Goal: Task Accomplishment & Management: Use online tool/utility

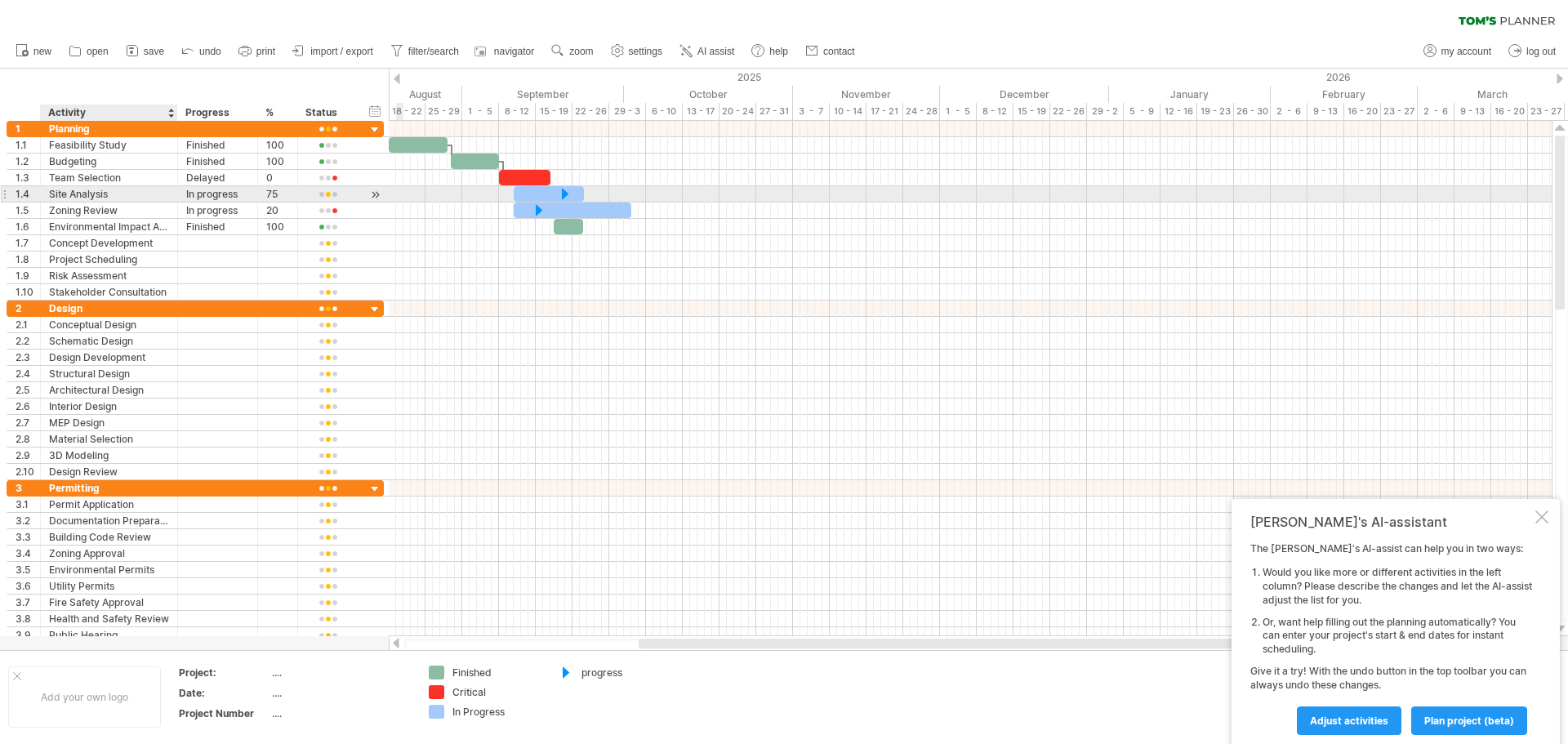
click at [119, 187] on div "Site Analysis" at bounding box center [109, 194] width 120 height 16
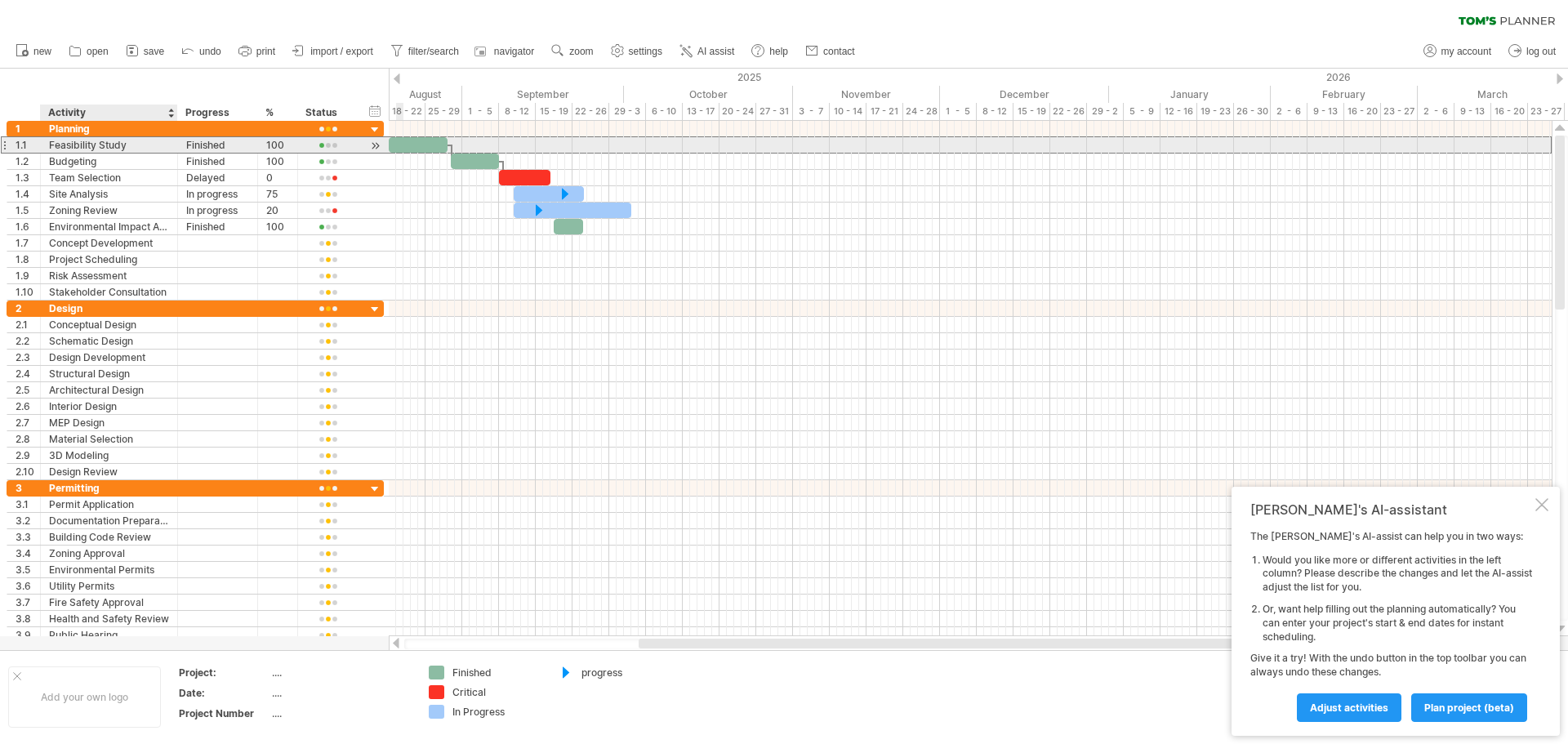
click at [111, 141] on div "Feasibility Study" at bounding box center [109, 145] width 120 height 16
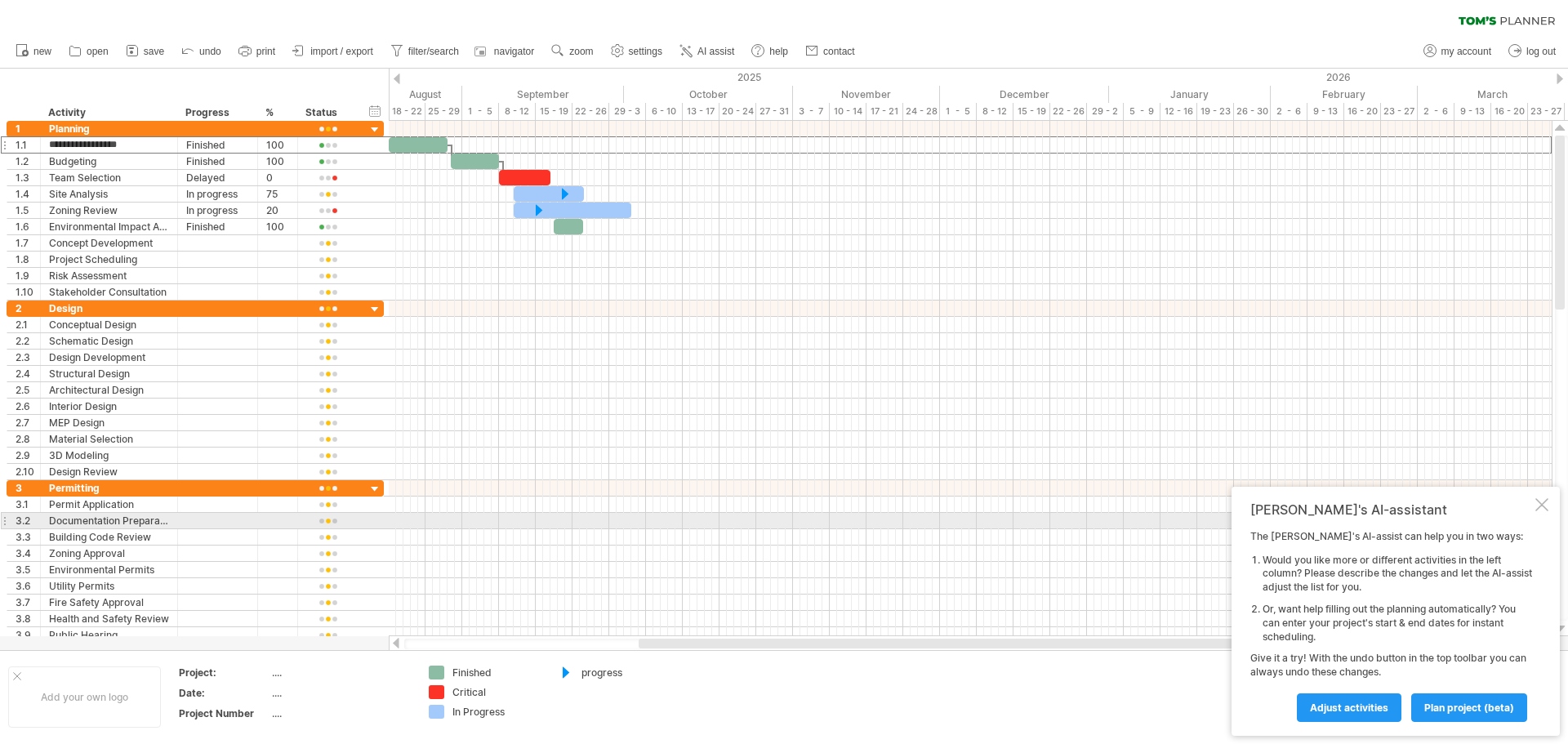
click at [1552, 510] on div "[PERSON_NAME]'s AI-assistant The [PERSON_NAME]'s AI-assist can help you in two …" at bounding box center [1396, 611] width 328 height 249
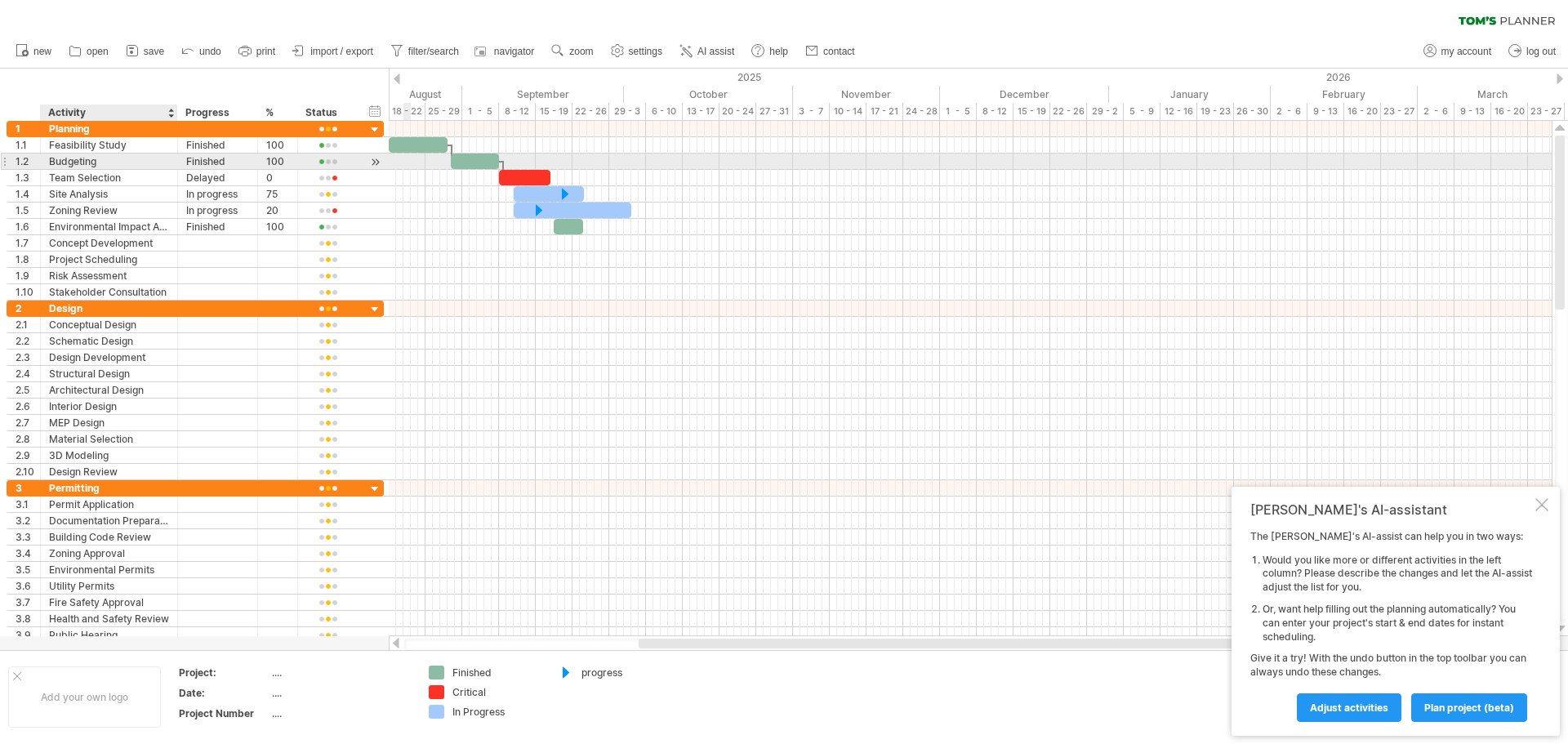
click at [85, 164] on div "Budgeting" at bounding box center [109, 161] width 120 height 16
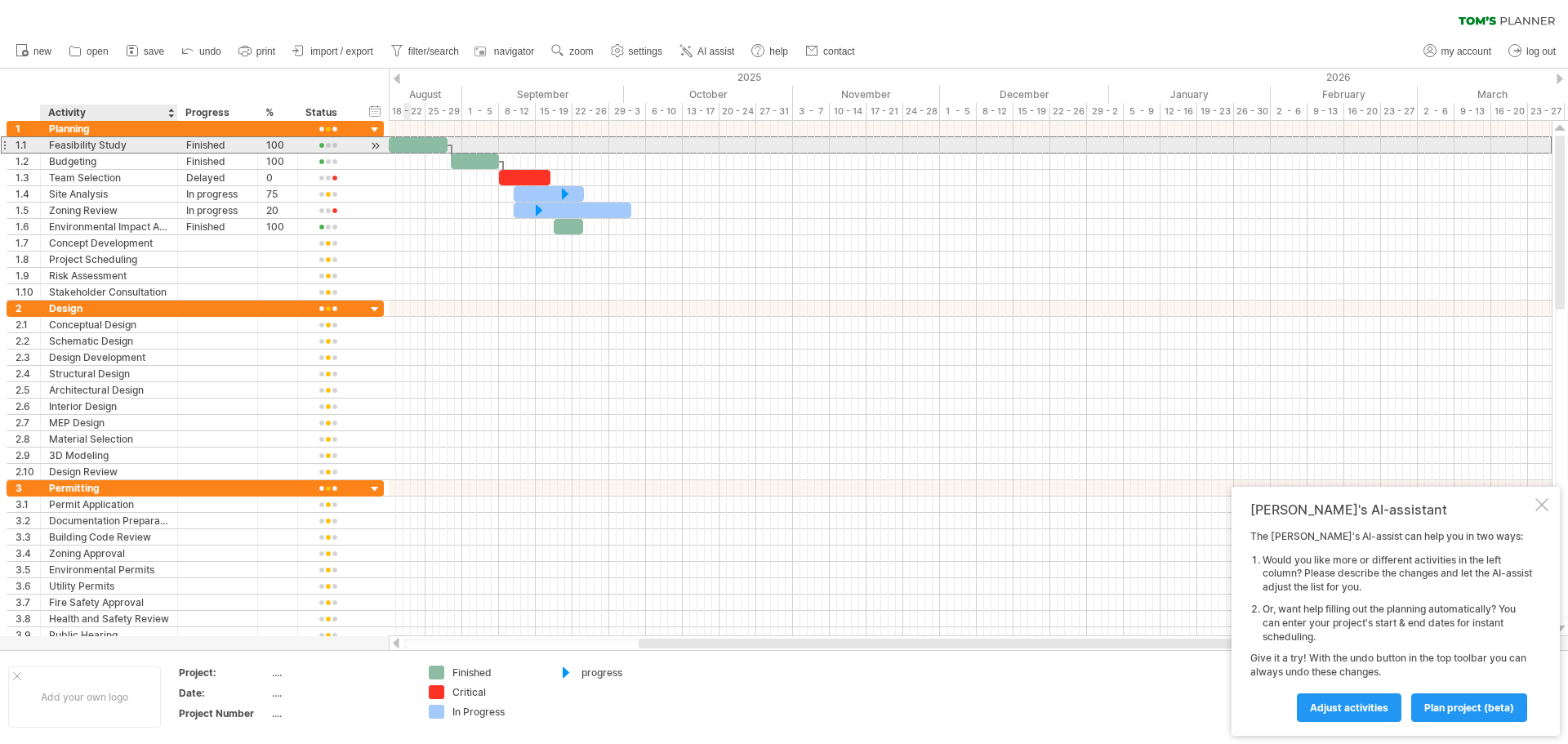
click at [90, 143] on div "Feasibility Study" at bounding box center [109, 145] width 120 height 16
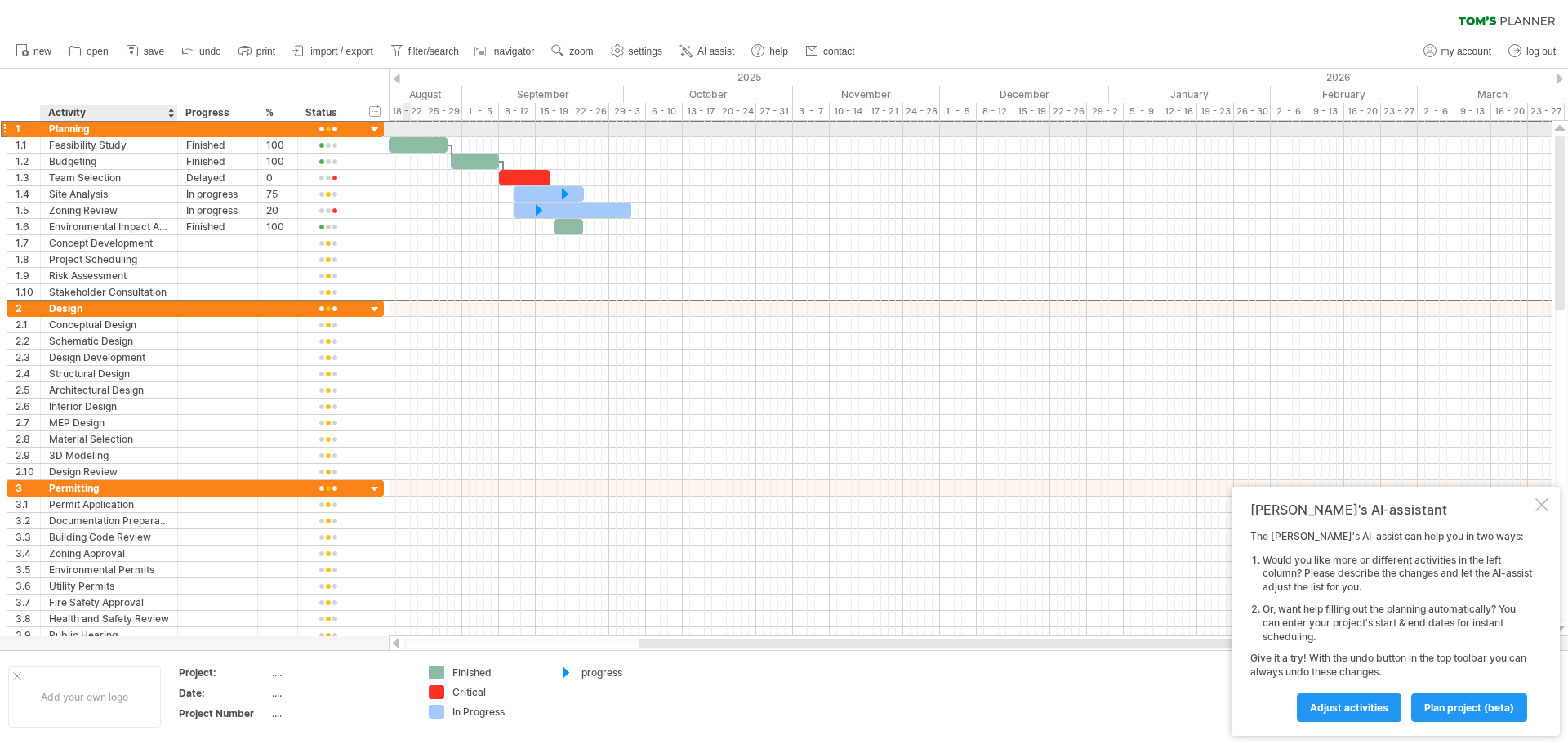
click at [73, 124] on div "Planning" at bounding box center [109, 129] width 120 height 16
click at [104, 125] on input "********" at bounding box center [109, 129] width 120 height 16
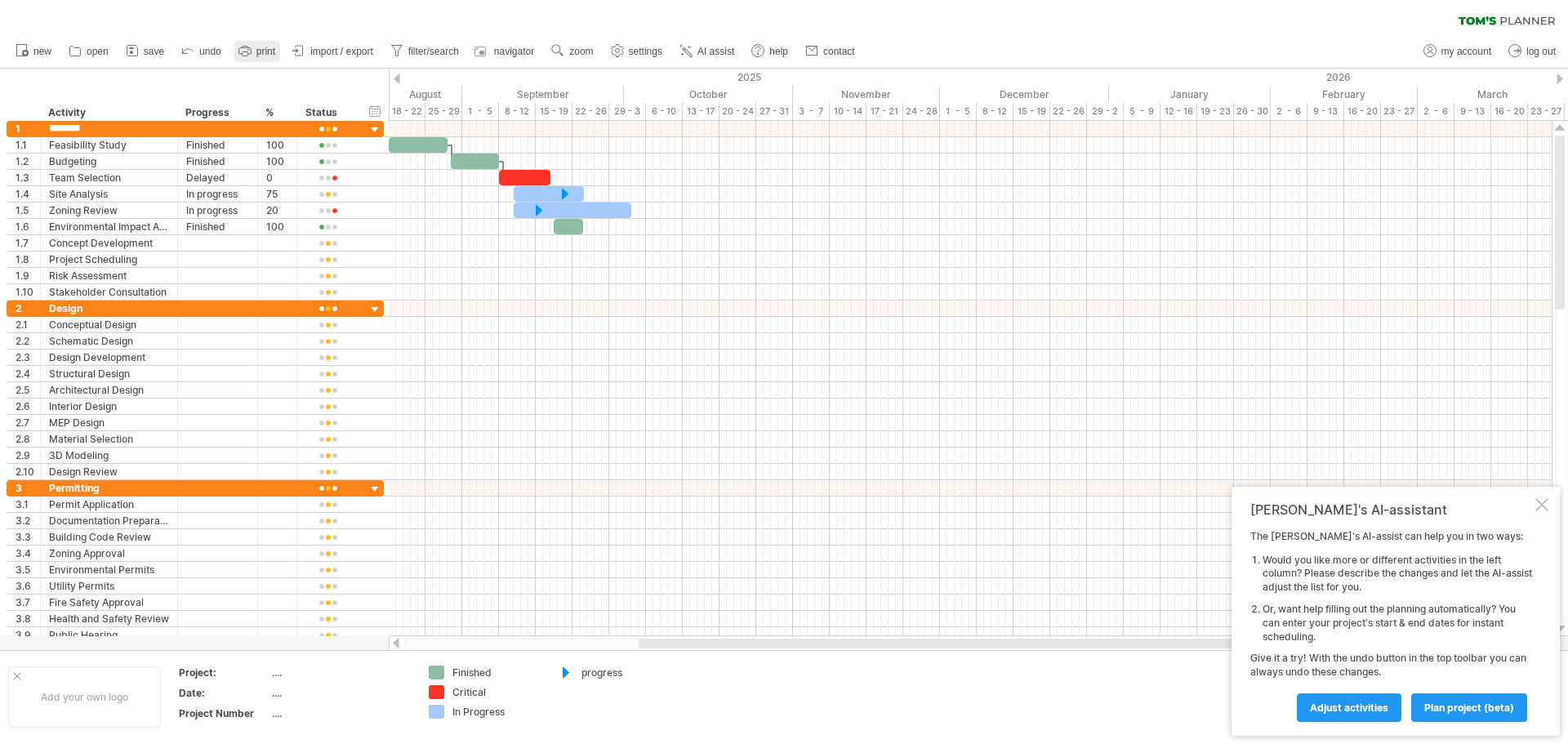
click at [259, 52] on span "print" at bounding box center [266, 51] width 19 height 11
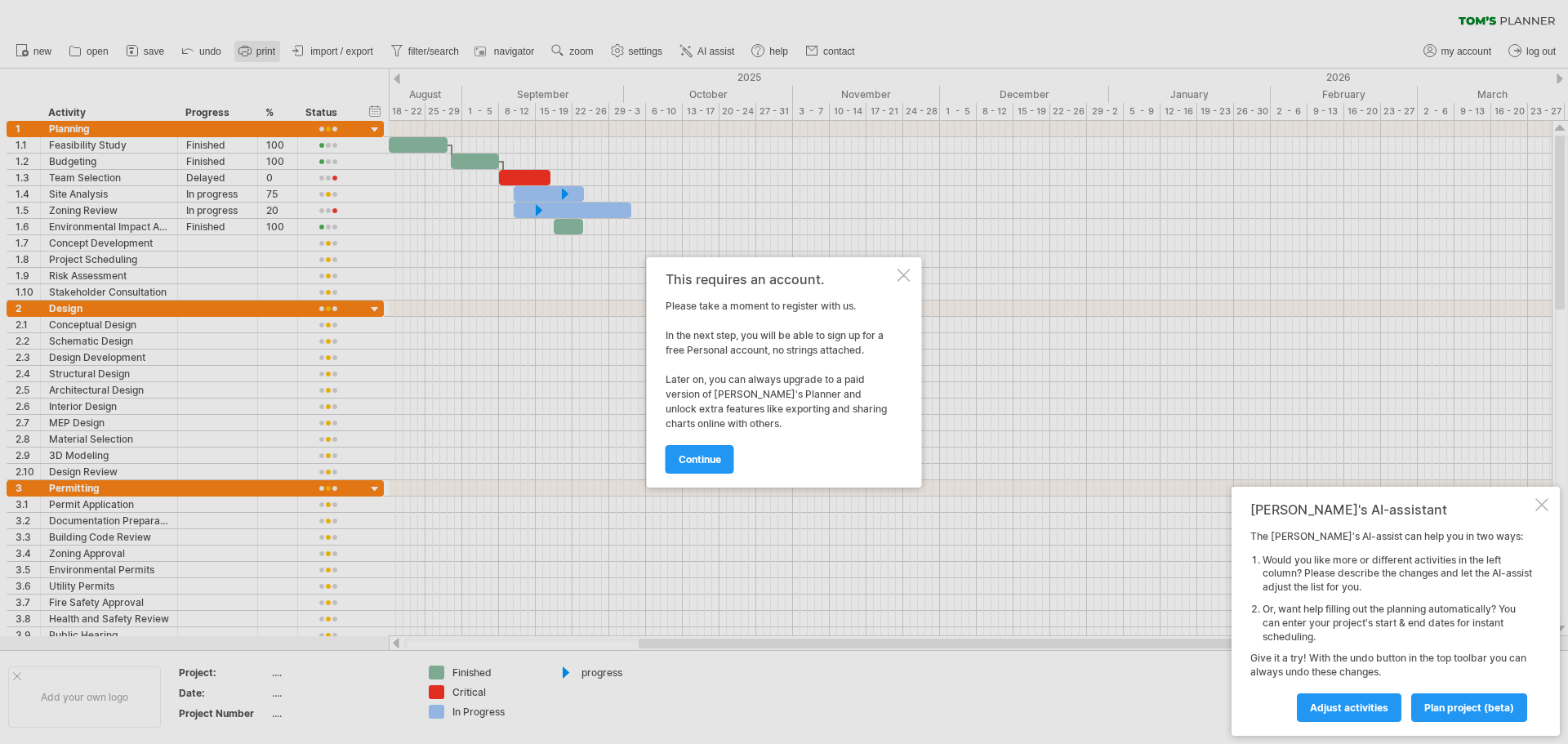
click at [259, 52] on div at bounding box center [784, 372] width 1568 height 744
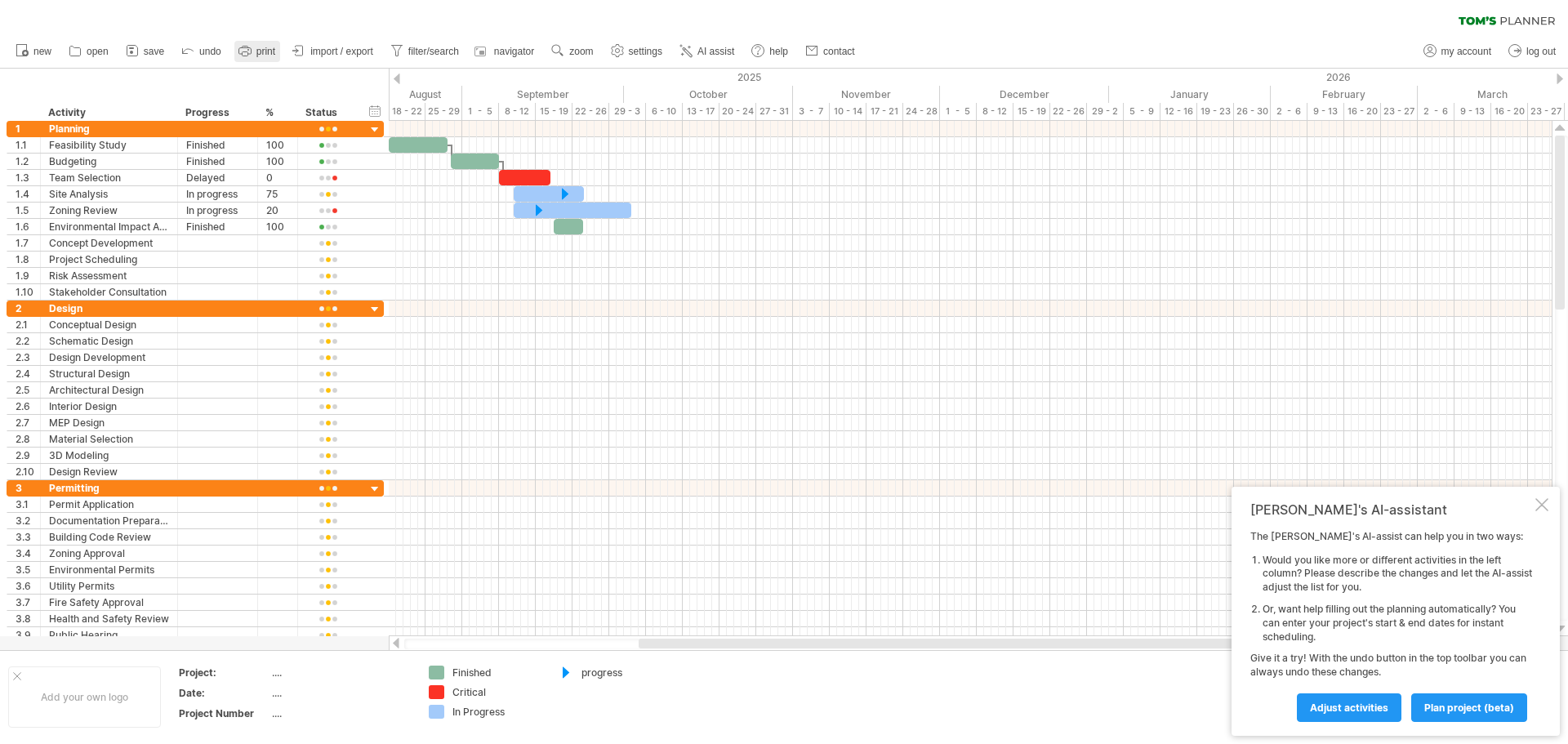
click at [259, 52] on span "print" at bounding box center [266, 51] width 19 height 11
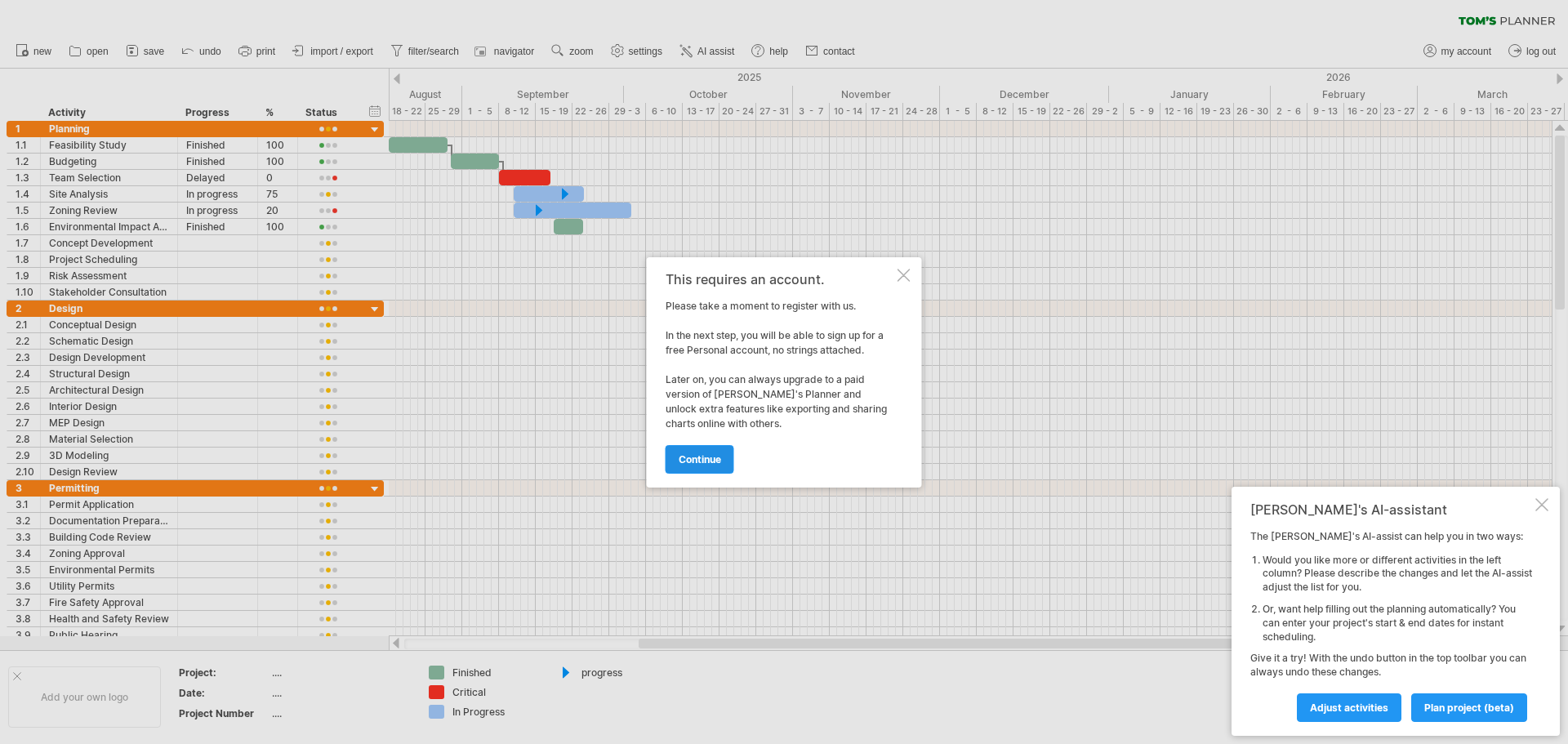
click at [701, 448] on link "continue" at bounding box center [700, 459] width 69 height 29
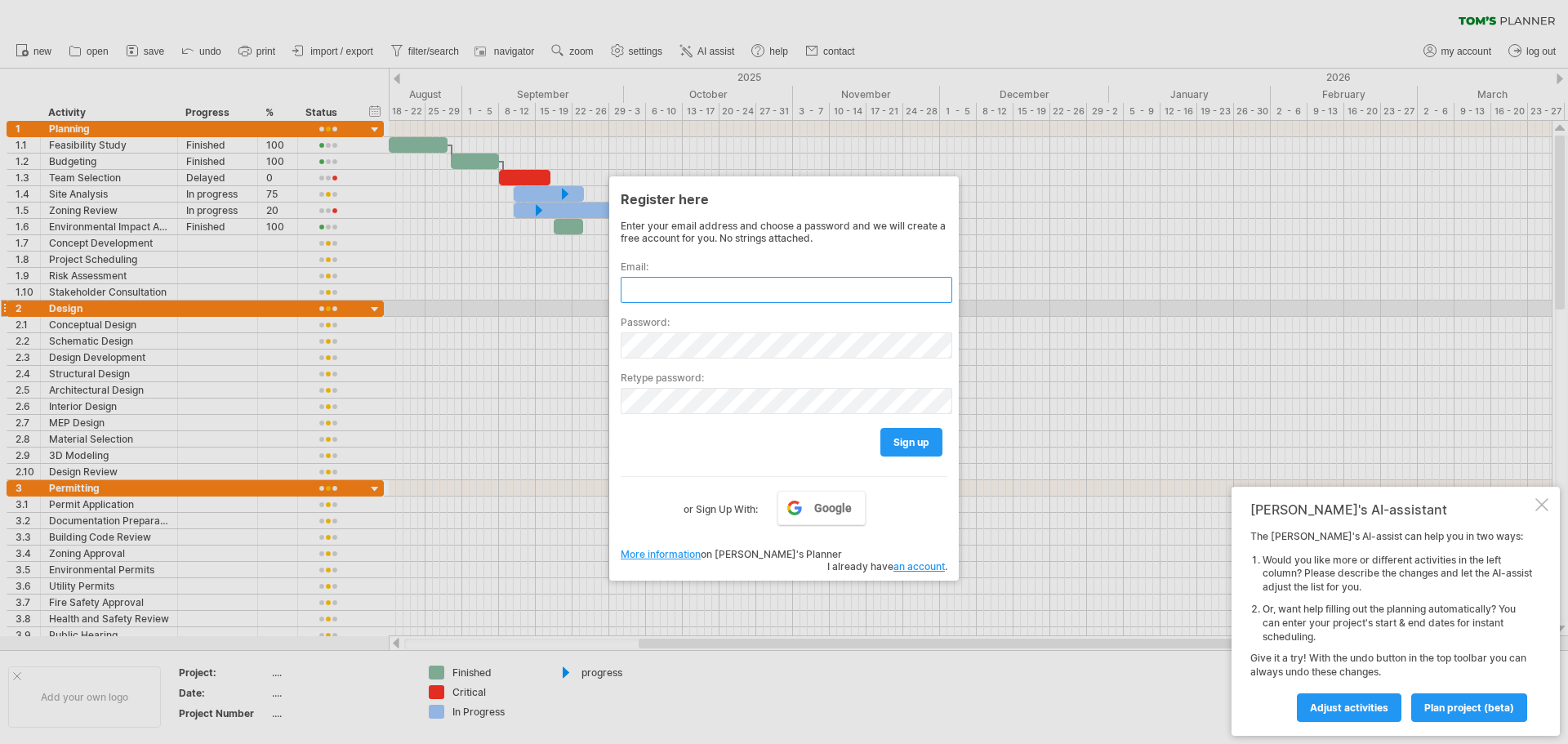
click at [696, 292] on input "text" at bounding box center [786, 290] width 332 height 26
click at [813, 496] on link "Google" at bounding box center [821, 507] width 88 height 34
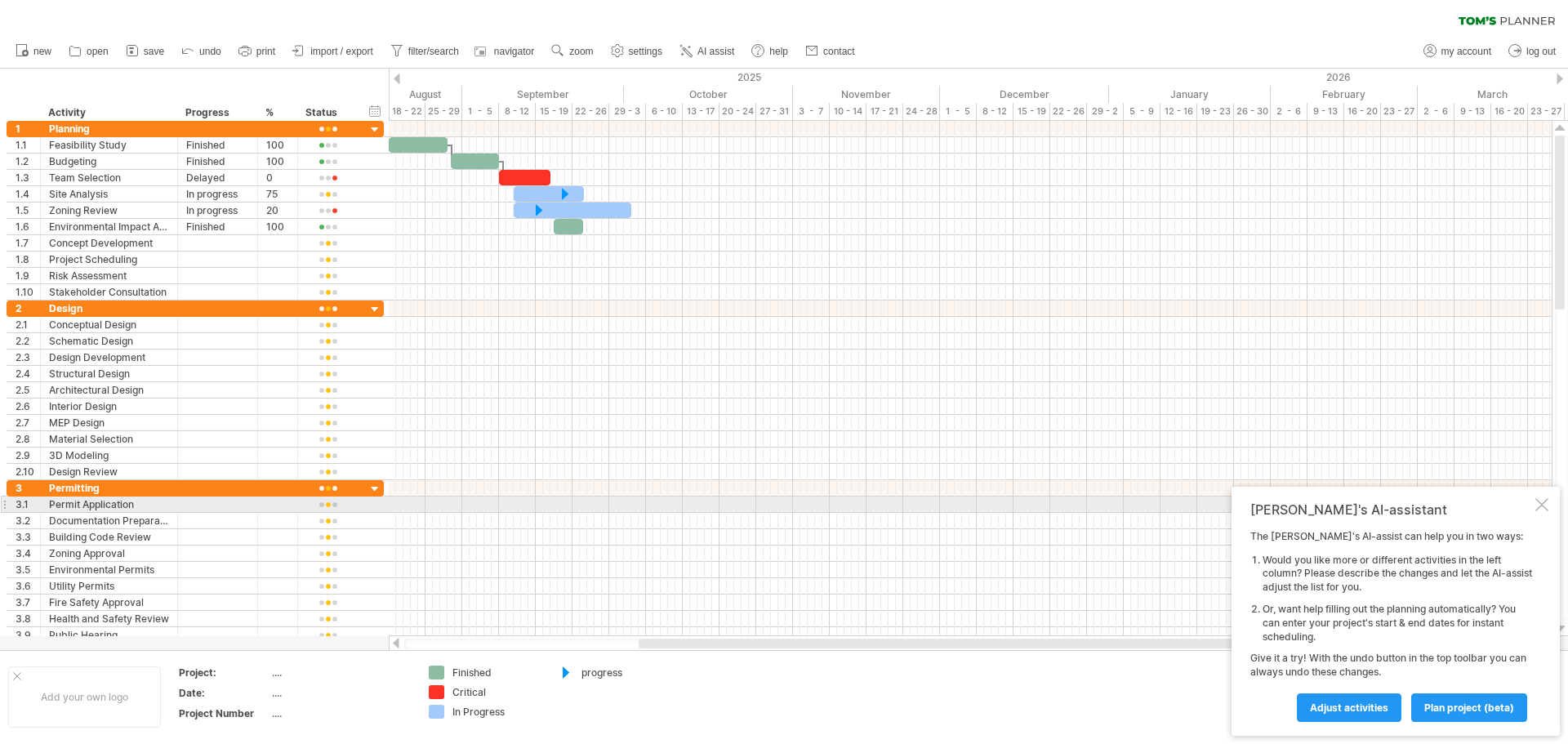
click at [1541, 508] on div at bounding box center [1542, 504] width 13 height 13
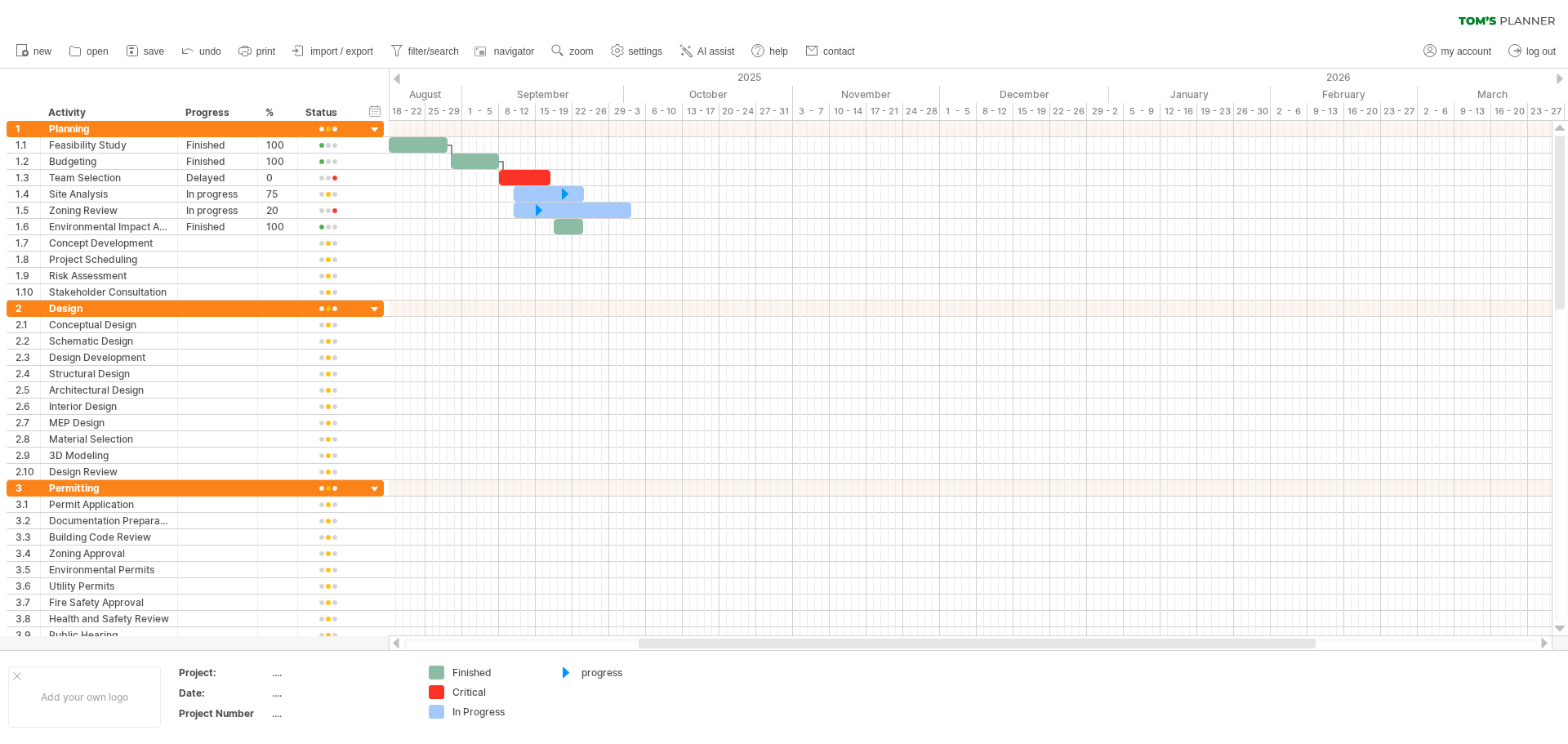
click at [267, 48] on span "print" at bounding box center [266, 51] width 19 height 11
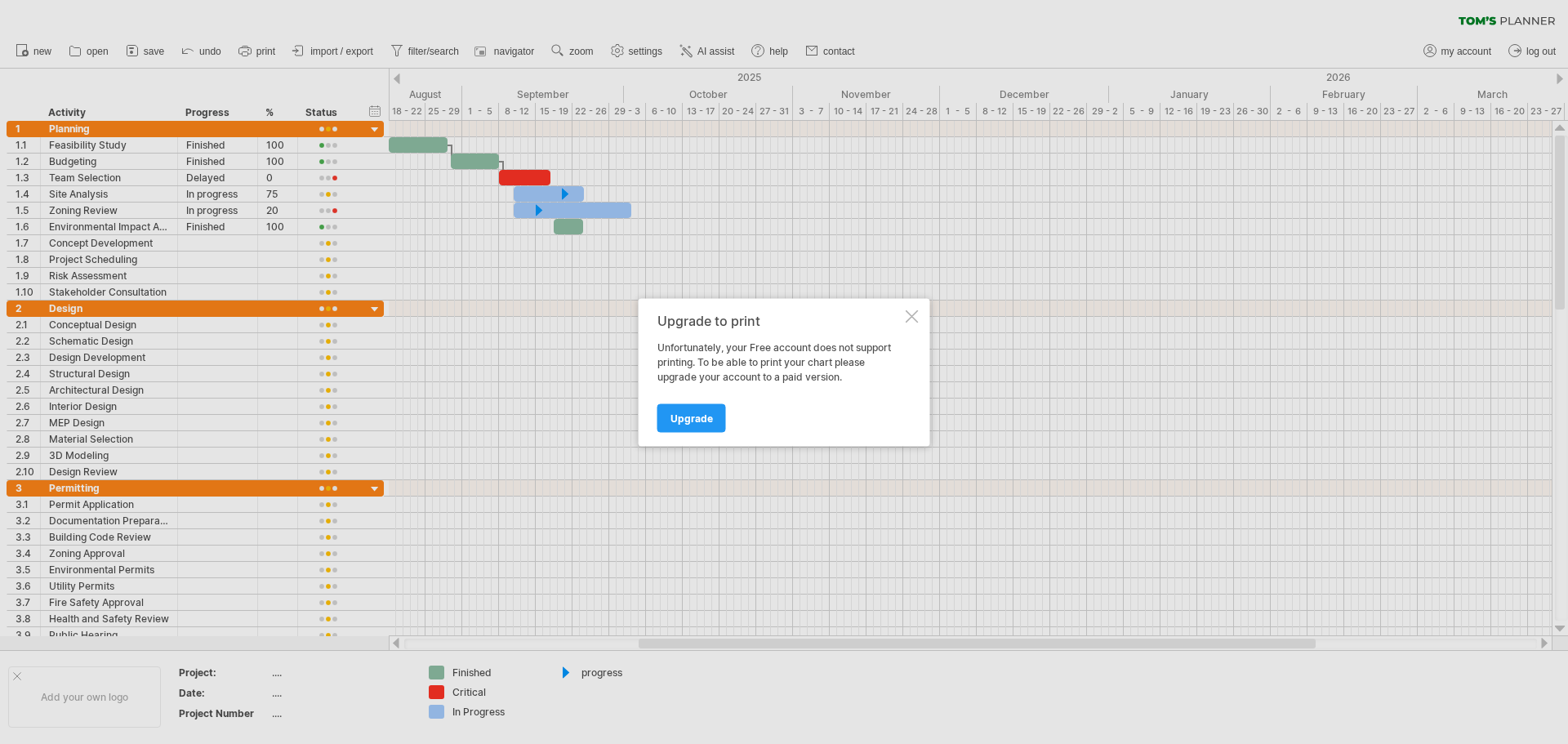
click at [912, 314] on div at bounding box center [912, 316] width 13 height 13
